Goal: Task Accomplishment & Management: Use online tool/utility

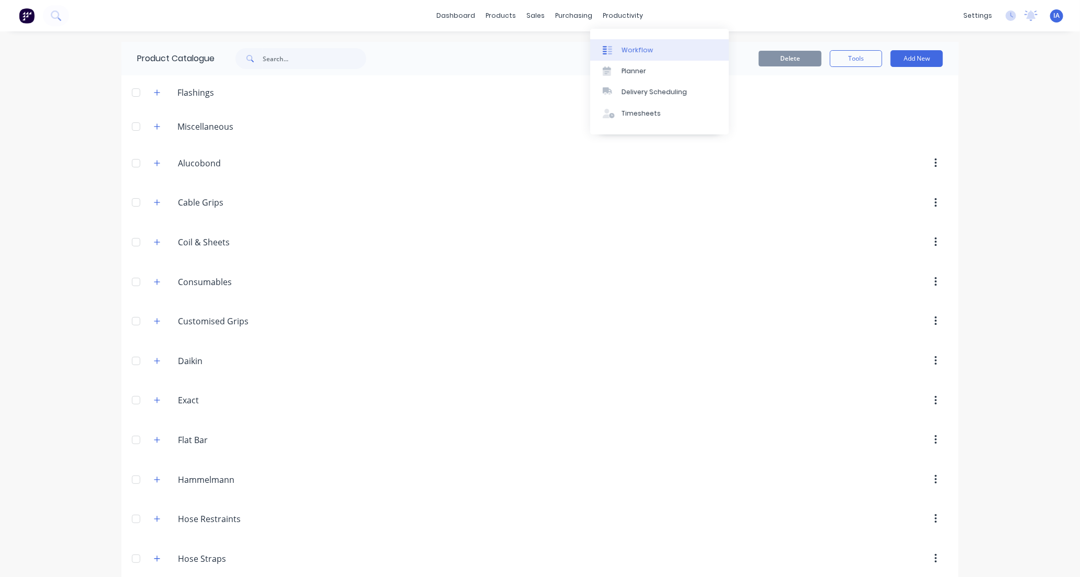
click at [642, 48] on div "Workflow" at bounding box center [637, 50] width 31 height 9
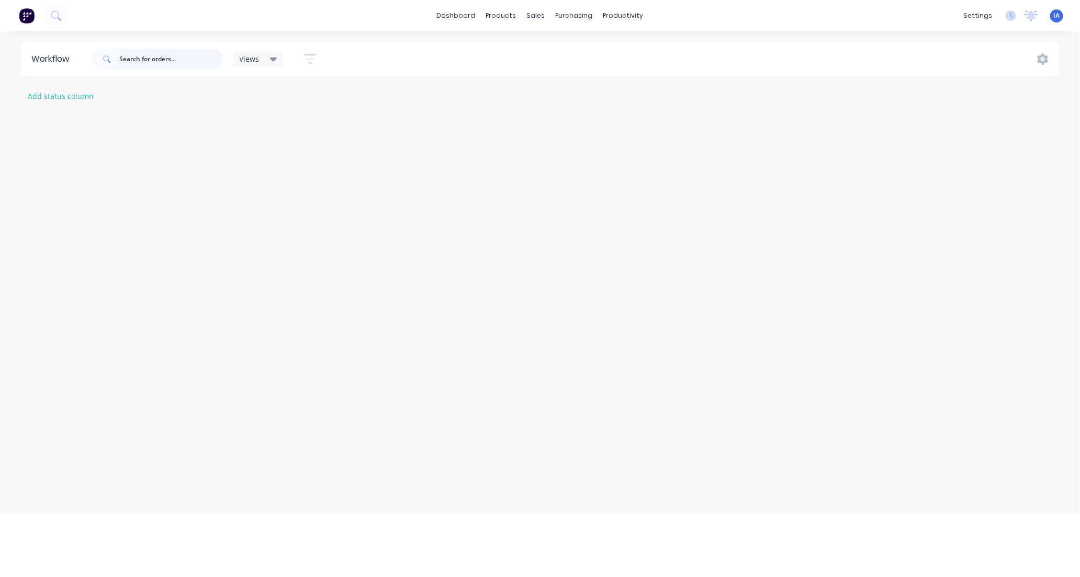
drag, startPoint x: 142, startPoint y: 55, endPoint x: 142, endPoint y: 64, distance: 8.4
click at [142, 62] on input "text" at bounding box center [171, 59] width 104 height 21
type input "4122"
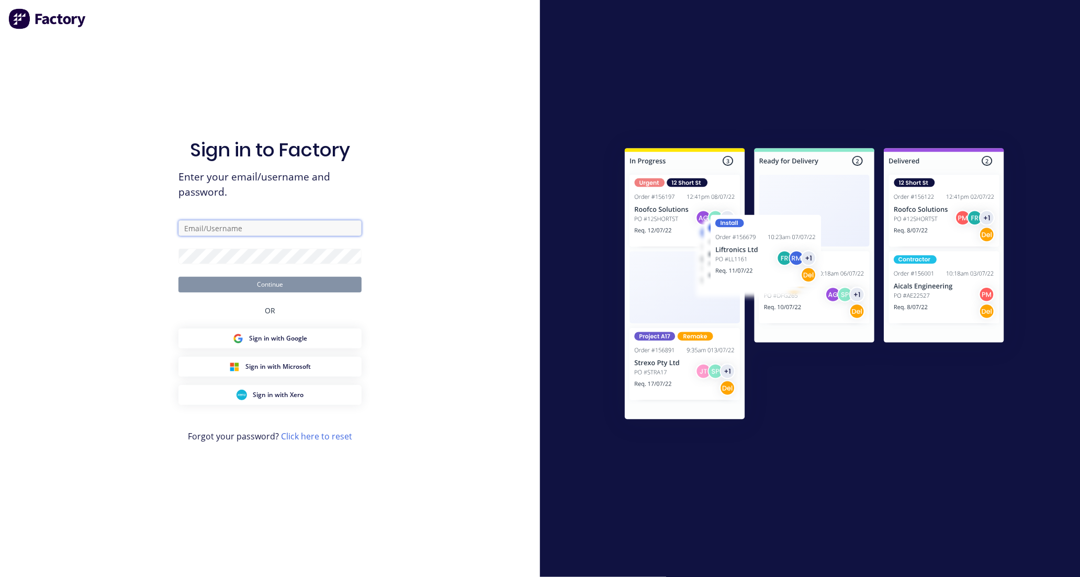
type input "iraking@vilno.com.au"
click at [325, 281] on button "Continue" at bounding box center [269, 285] width 183 height 16
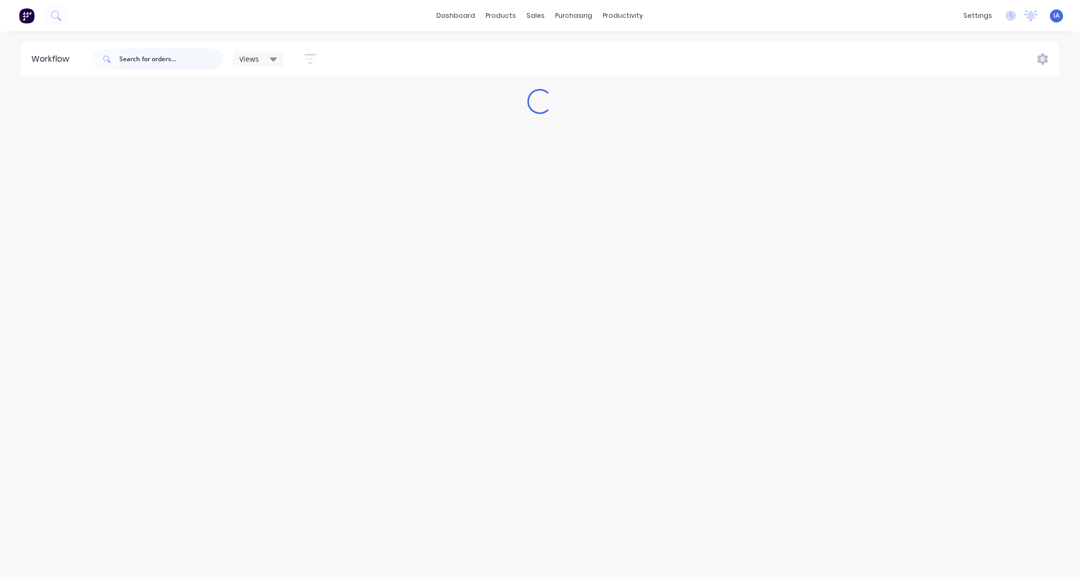
click at [148, 54] on input "text" at bounding box center [171, 59] width 104 height 21
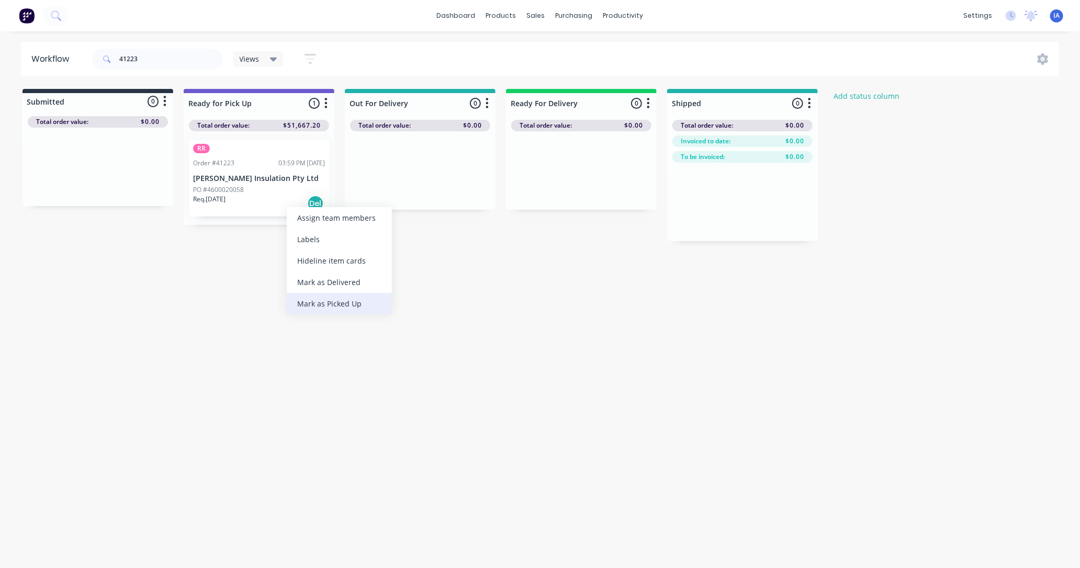
click at [349, 299] on div "Mark as Picked Up" at bounding box center [339, 303] width 105 height 21
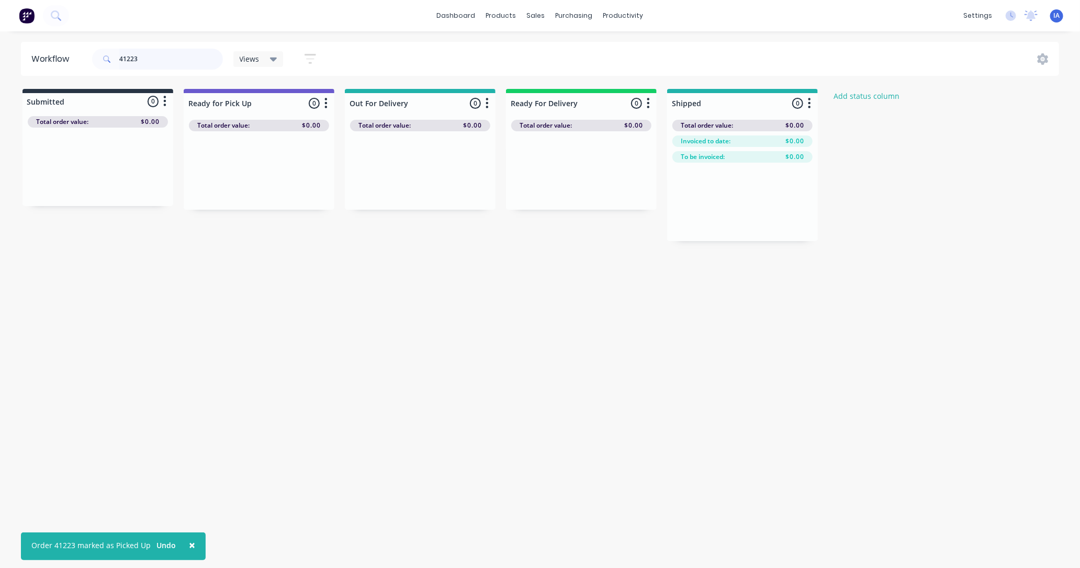
click at [165, 58] on input "41223" at bounding box center [171, 59] width 104 height 21
type input "4"
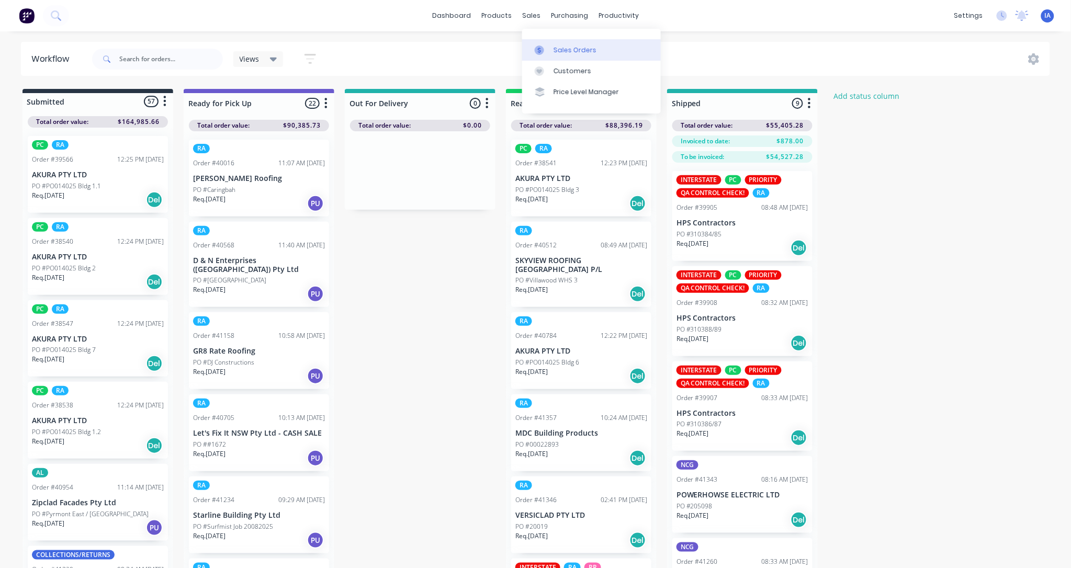
click at [567, 50] on div "Sales Orders" at bounding box center [575, 50] width 43 height 9
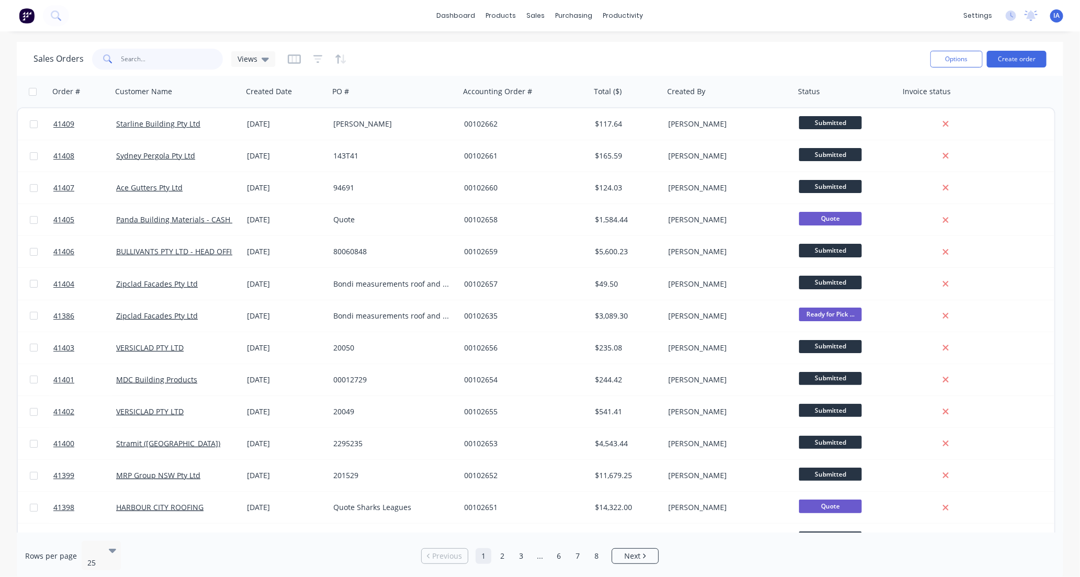
click at [142, 59] on input "text" at bounding box center [172, 59] width 102 height 21
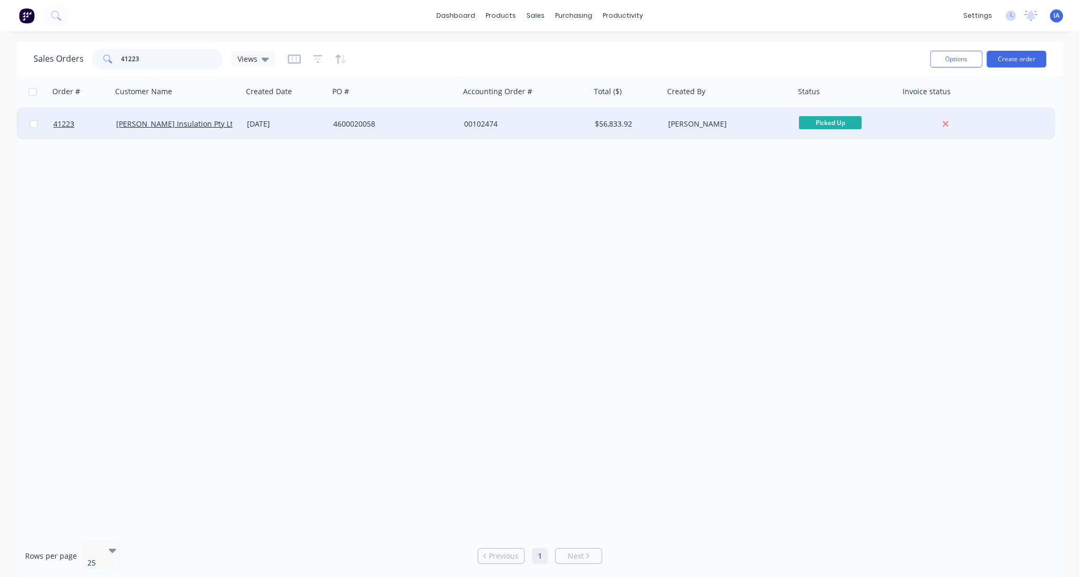
type input "41223"
click at [220, 131] on div "[PERSON_NAME] Insulation Pty Ltd" at bounding box center [177, 123] width 131 height 31
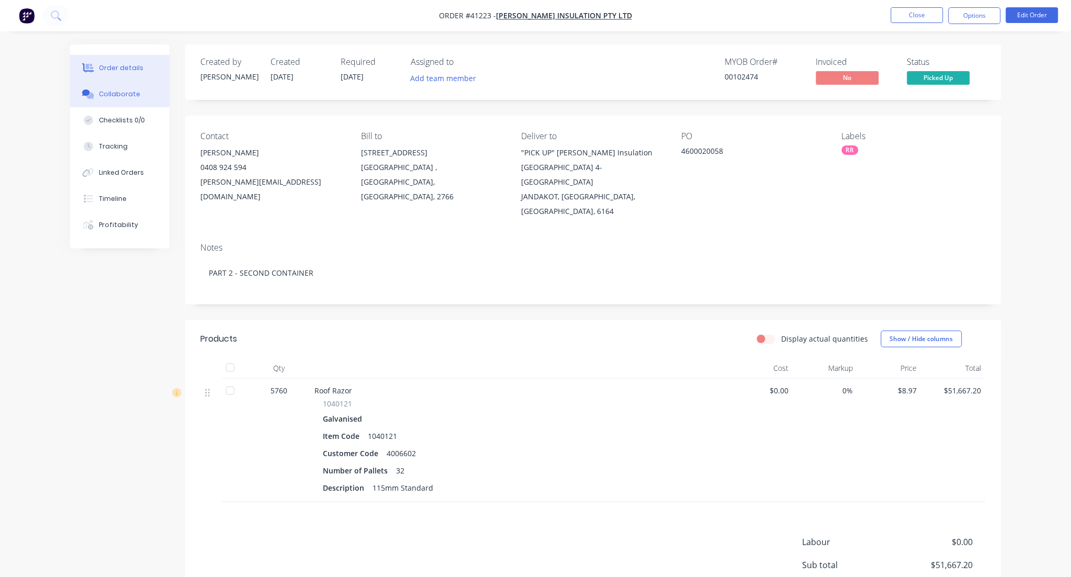
click at [143, 90] on button "Collaborate" at bounding box center [119, 94] width 99 height 26
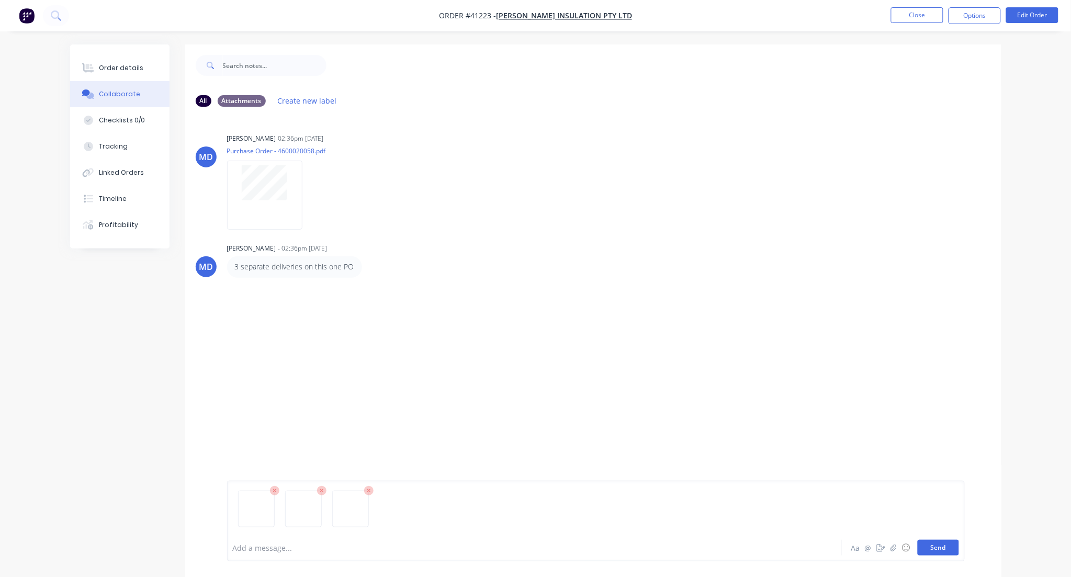
click at [934, 546] on button "Send" at bounding box center [938, 548] width 41 height 16
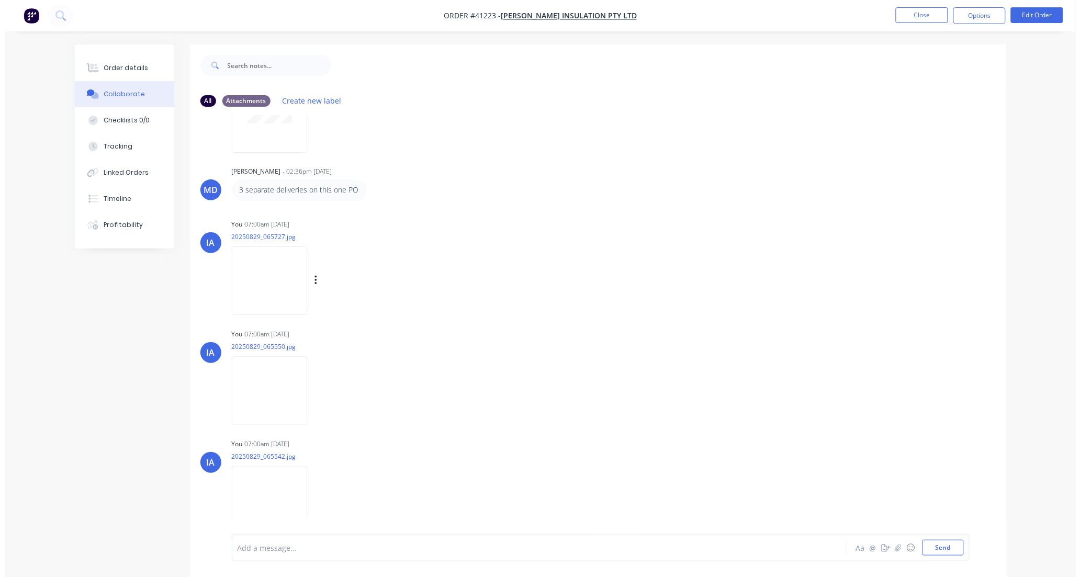
scroll to position [82, 0]
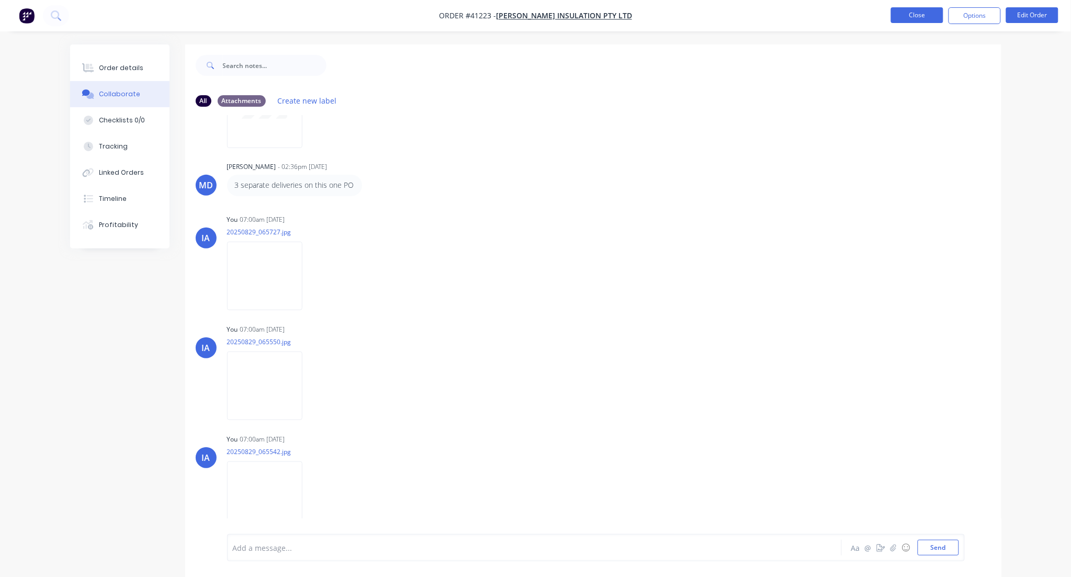
click at [912, 18] on button "Close" at bounding box center [917, 15] width 52 height 16
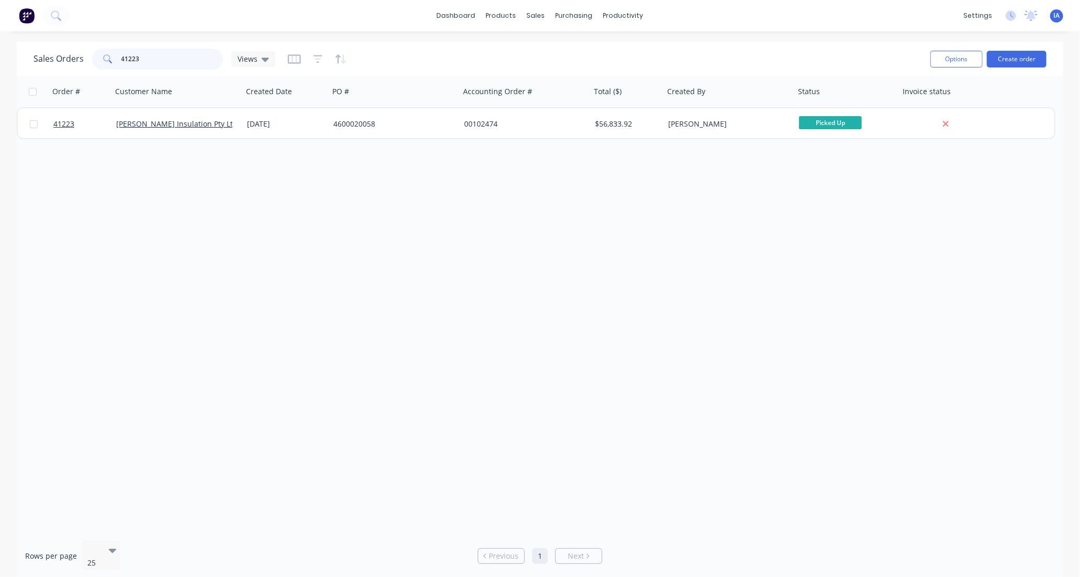
click at [152, 58] on input "41223" at bounding box center [172, 59] width 102 height 21
type input "4"
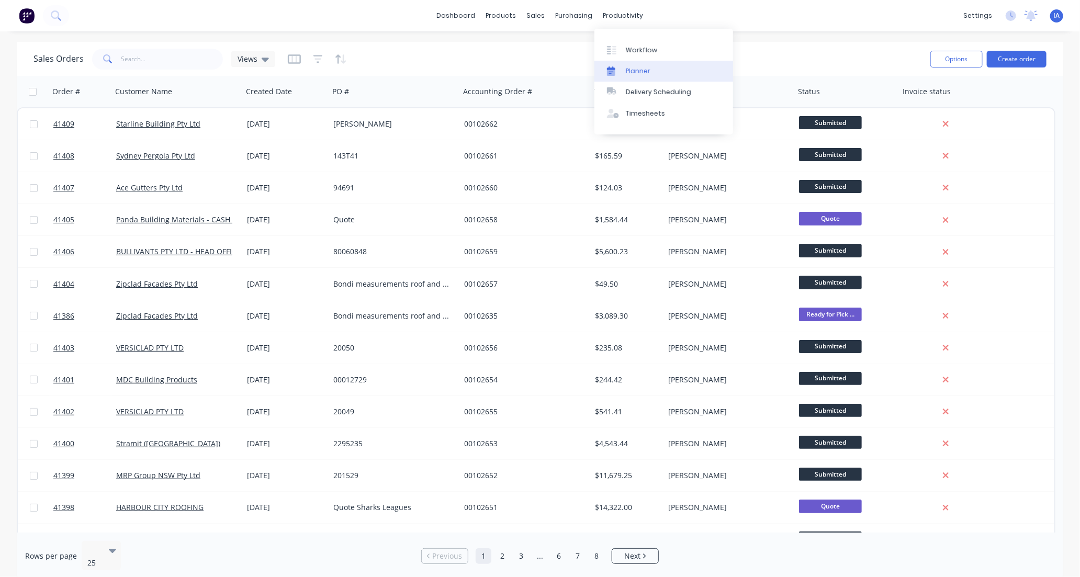
click at [662, 68] on link "Planner" at bounding box center [664, 71] width 139 height 21
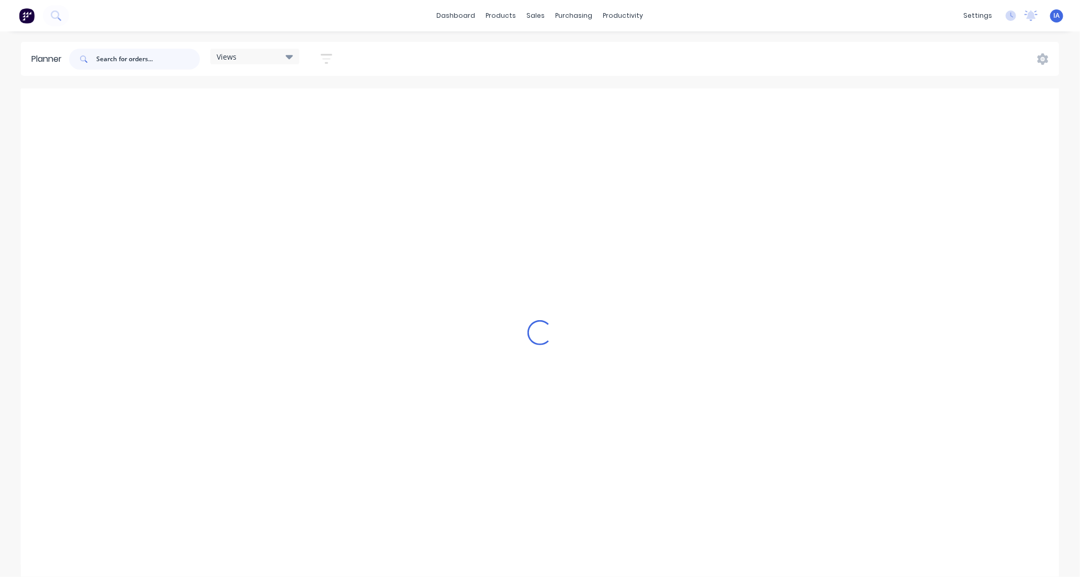
click at [126, 54] on input "text" at bounding box center [148, 59] width 104 height 21
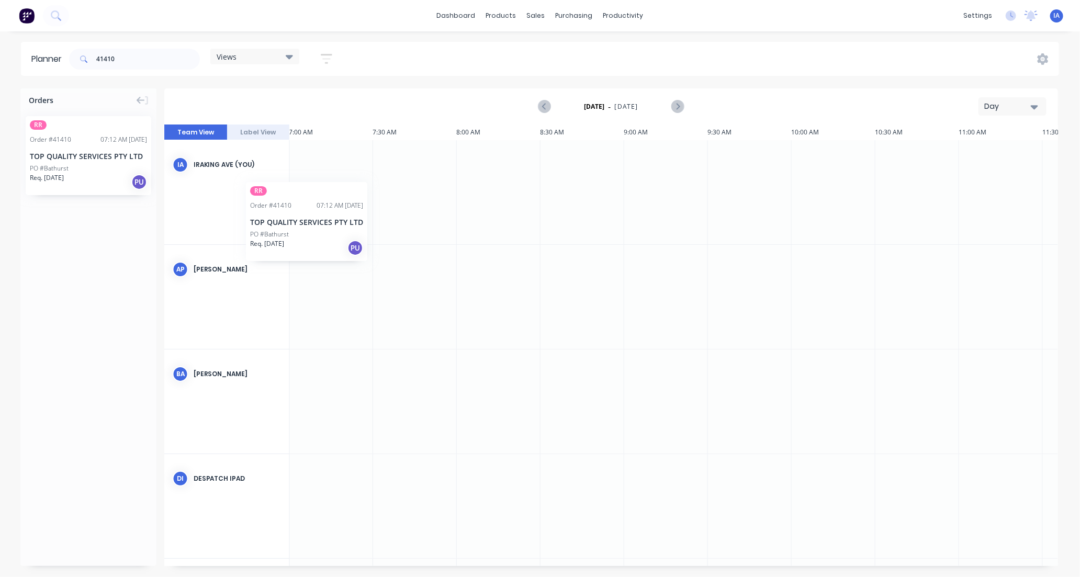
scroll to position [0, 1170]
drag, startPoint x: 87, startPoint y: 175, endPoint x: 436, endPoint y: 168, distance: 348.7
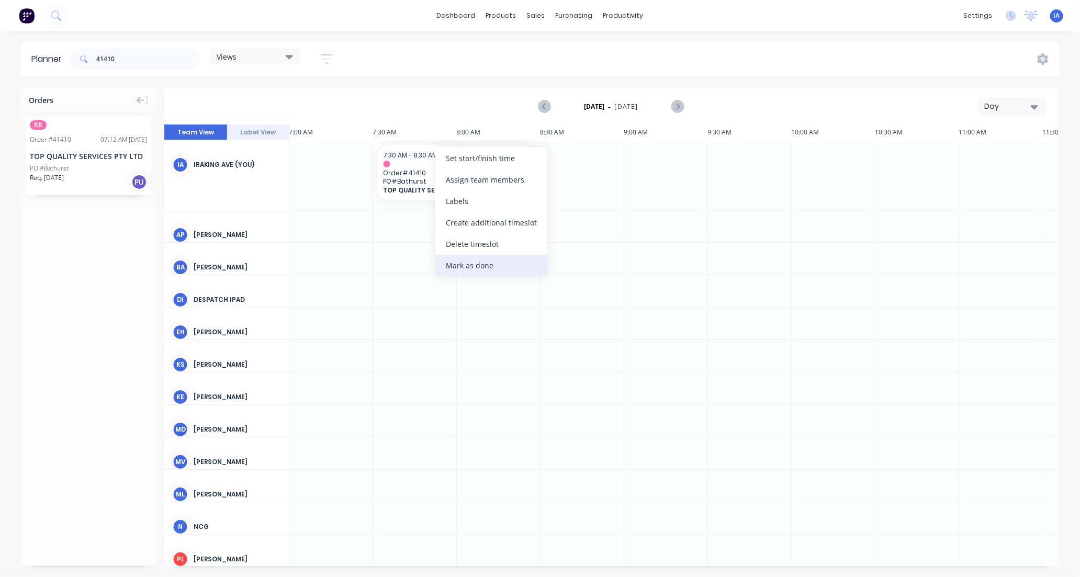
click at [462, 262] on div "Mark as done" at bounding box center [491, 265] width 112 height 21
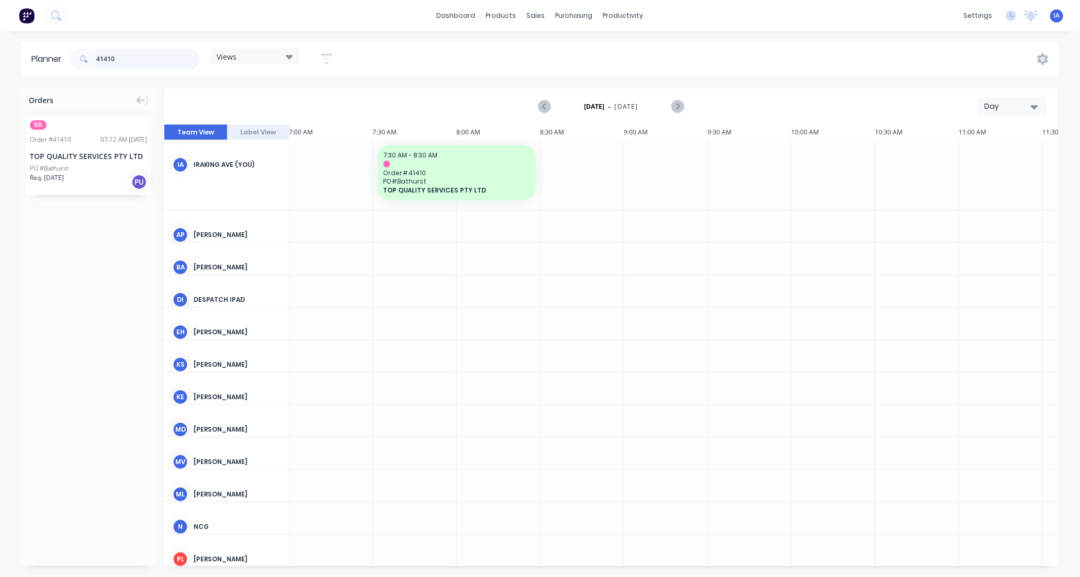
click at [161, 60] on input "41410" at bounding box center [148, 59] width 104 height 21
type input "4"
